Goal: Information Seeking & Learning: Learn about a topic

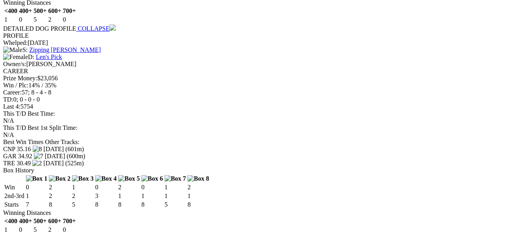
scroll to position [669, 0]
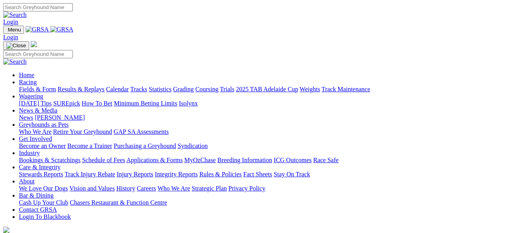
scroll to position [394, 0]
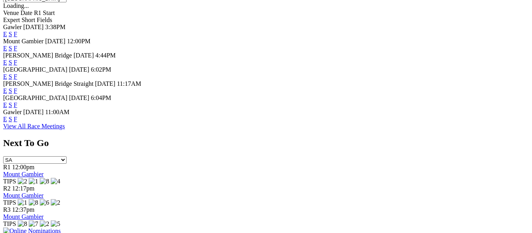
click at [7, 118] on link "E" at bounding box center [5, 119] width 4 height 7
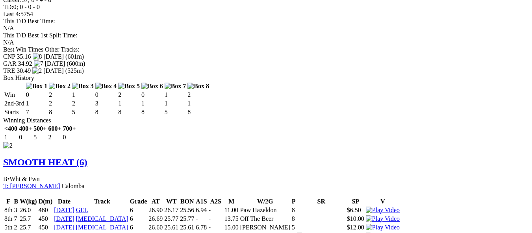
scroll to position [827, 0]
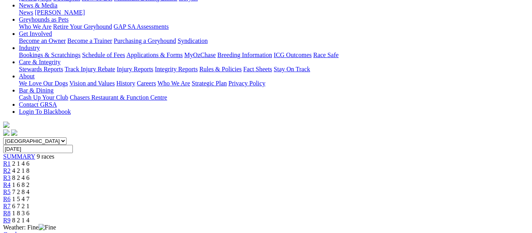
scroll to position [157, 0]
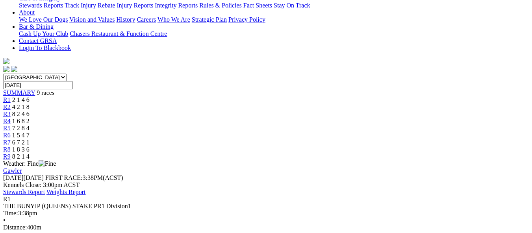
scroll to position [197, 0]
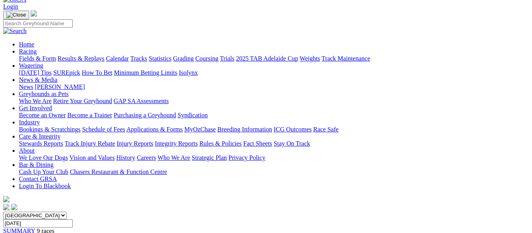
scroll to position [39, 0]
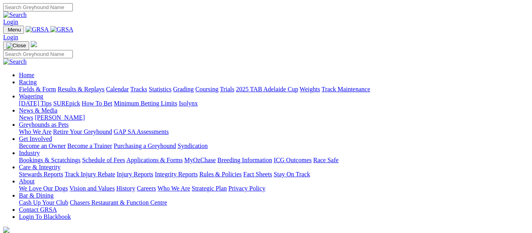
scroll to position [80, 0]
